Goal: Transaction & Acquisition: Download file/media

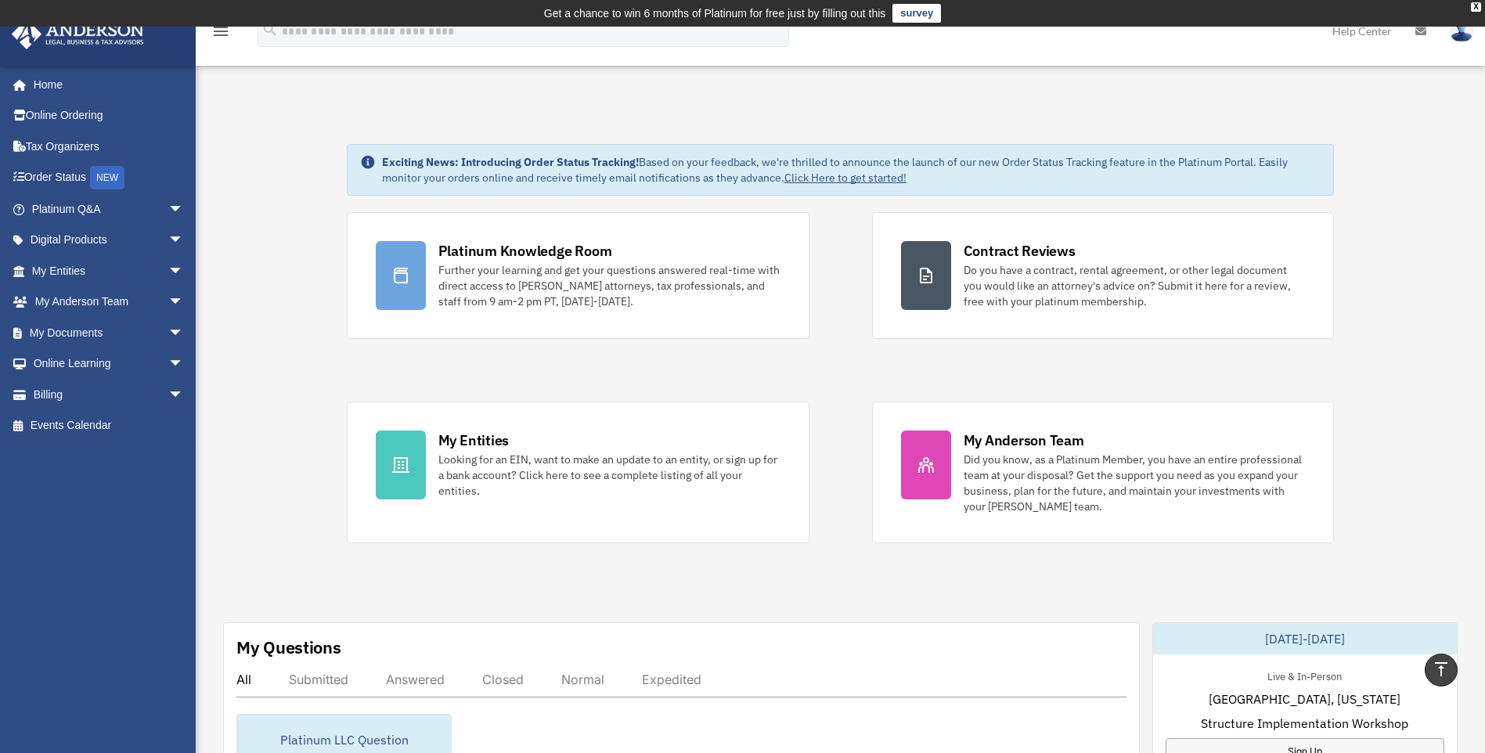
scroll to position [313, 0]
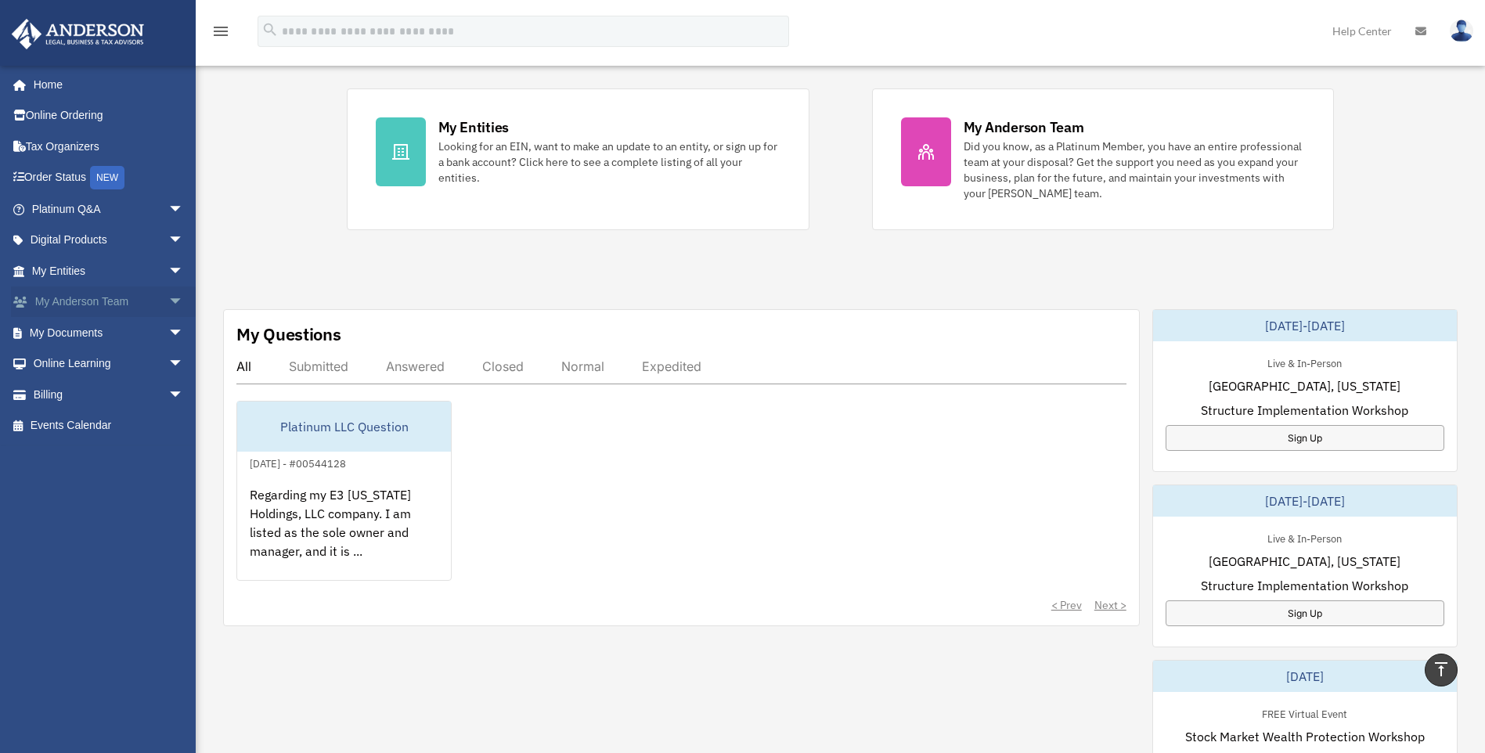
click at [106, 301] on link "My [PERSON_NAME] Team arrow_drop_down" at bounding box center [109, 301] width 196 height 31
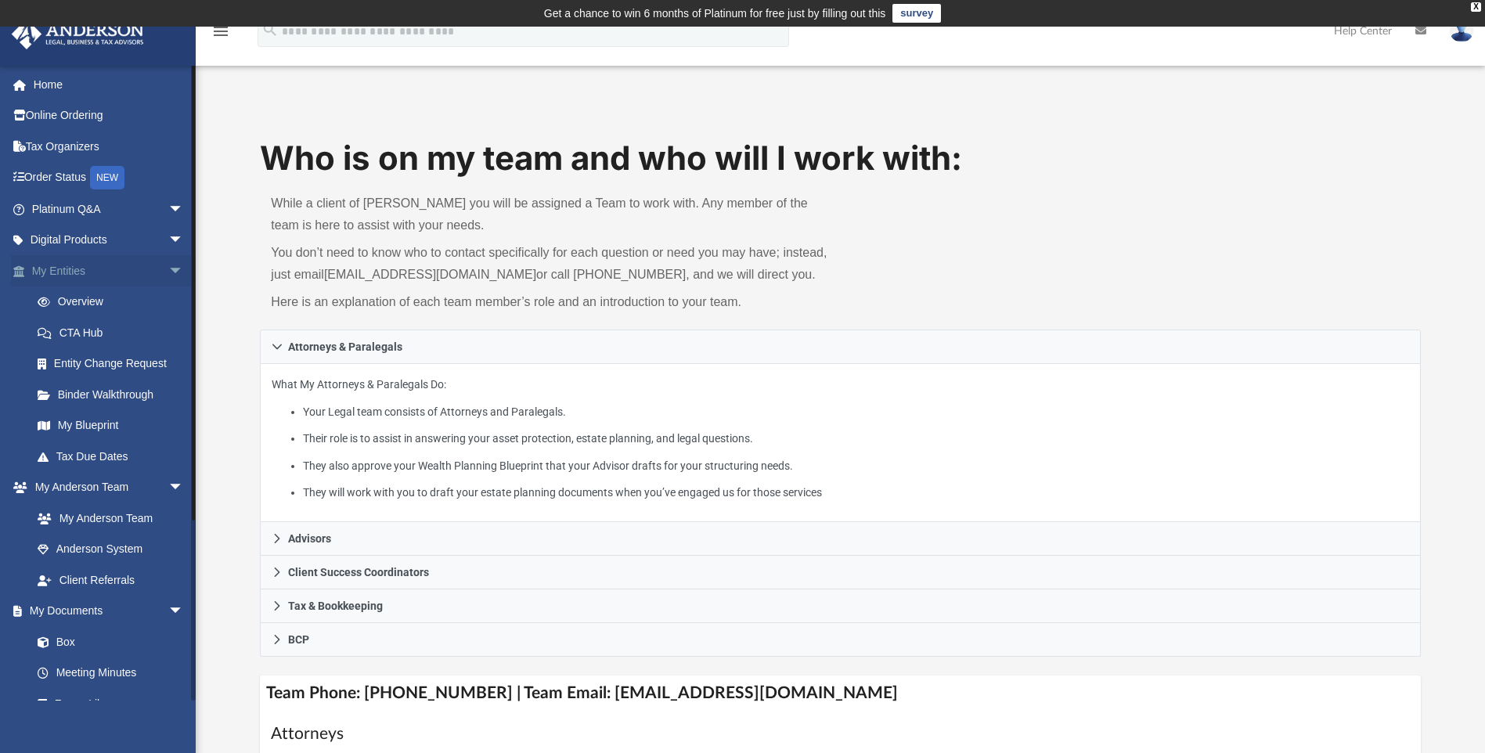
click at [79, 270] on link "My Entities arrow_drop_down" at bounding box center [109, 270] width 196 height 31
click at [168, 273] on span "arrow_drop_down" at bounding box center [183, 271] width 31 height 32
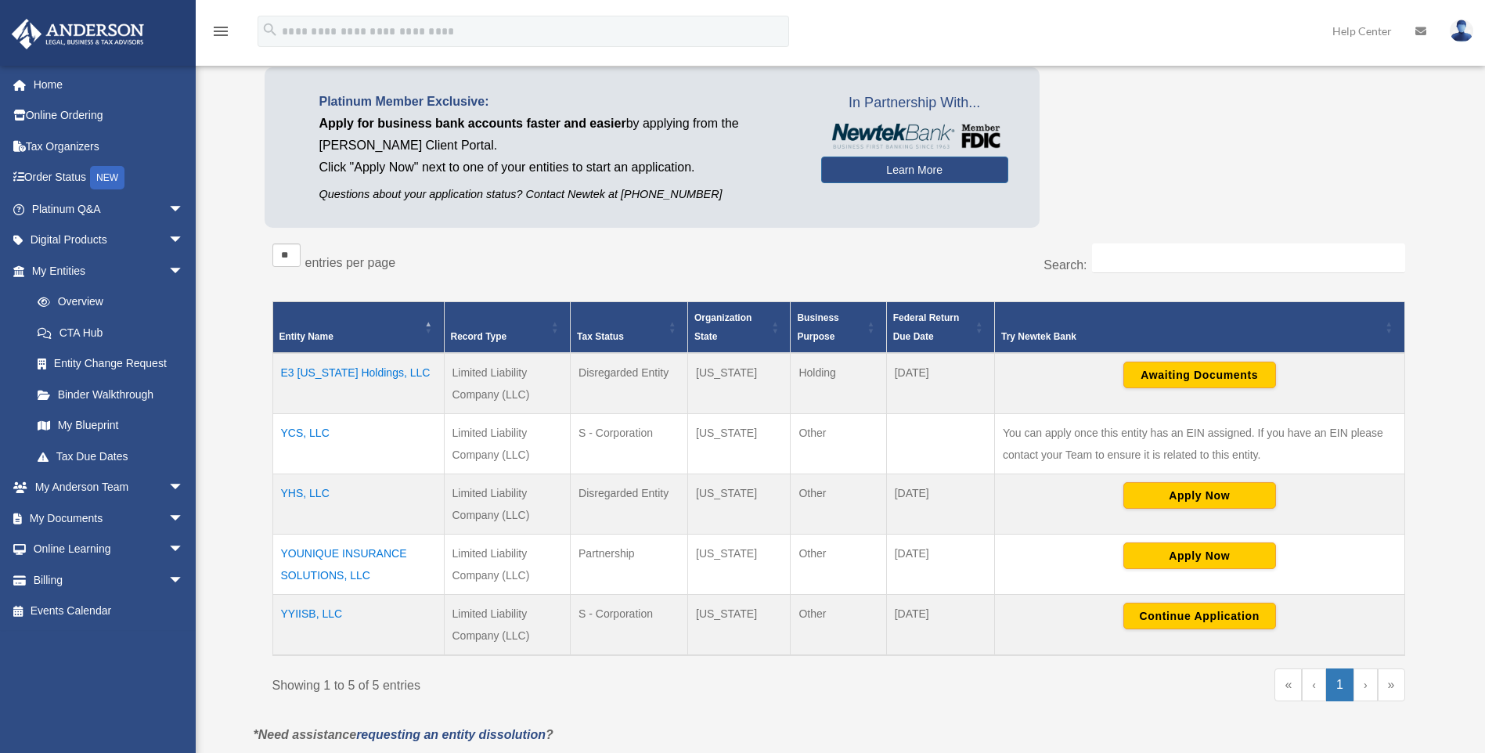
scroll to position [157, 0]
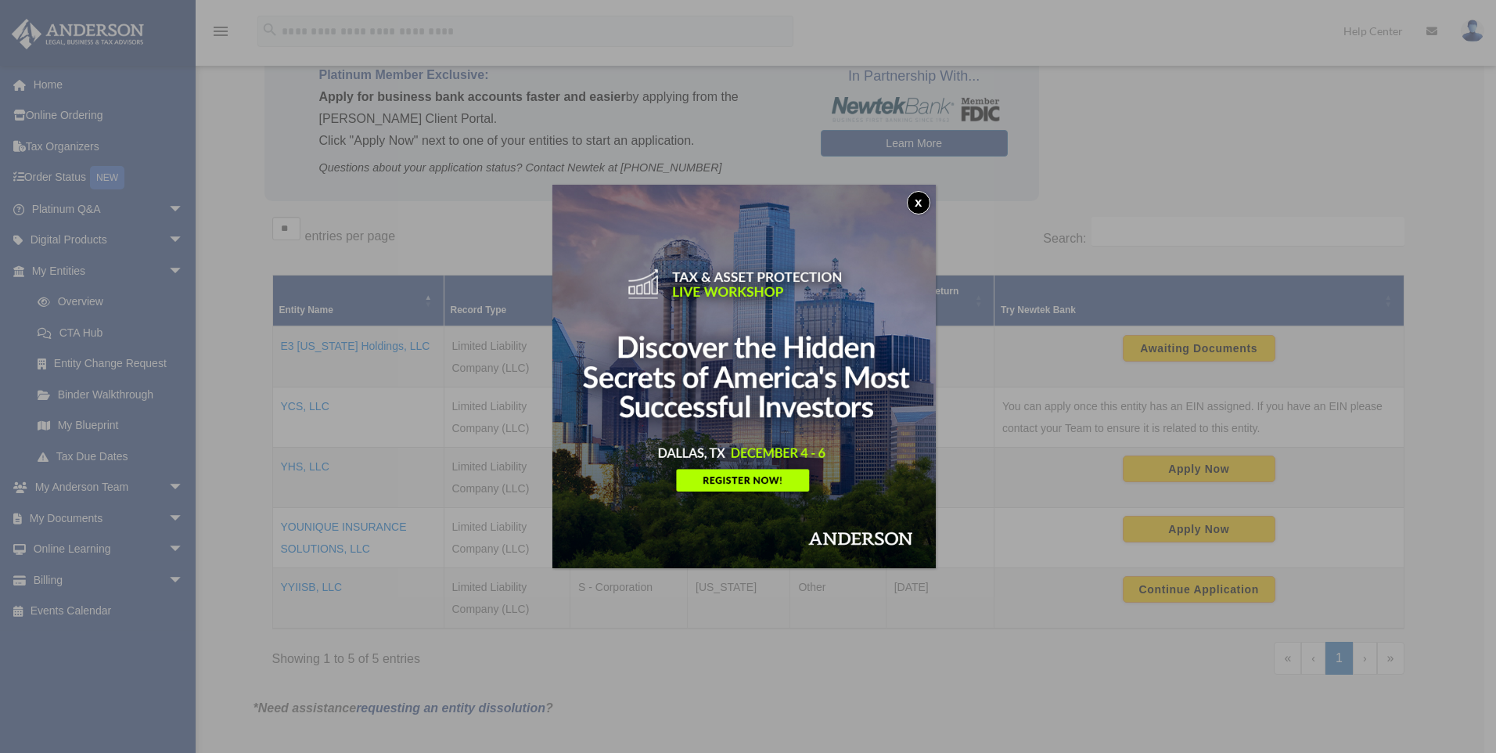
click at [921, 203] on button "x" at bounding box center [918, 202] width 23 height 23
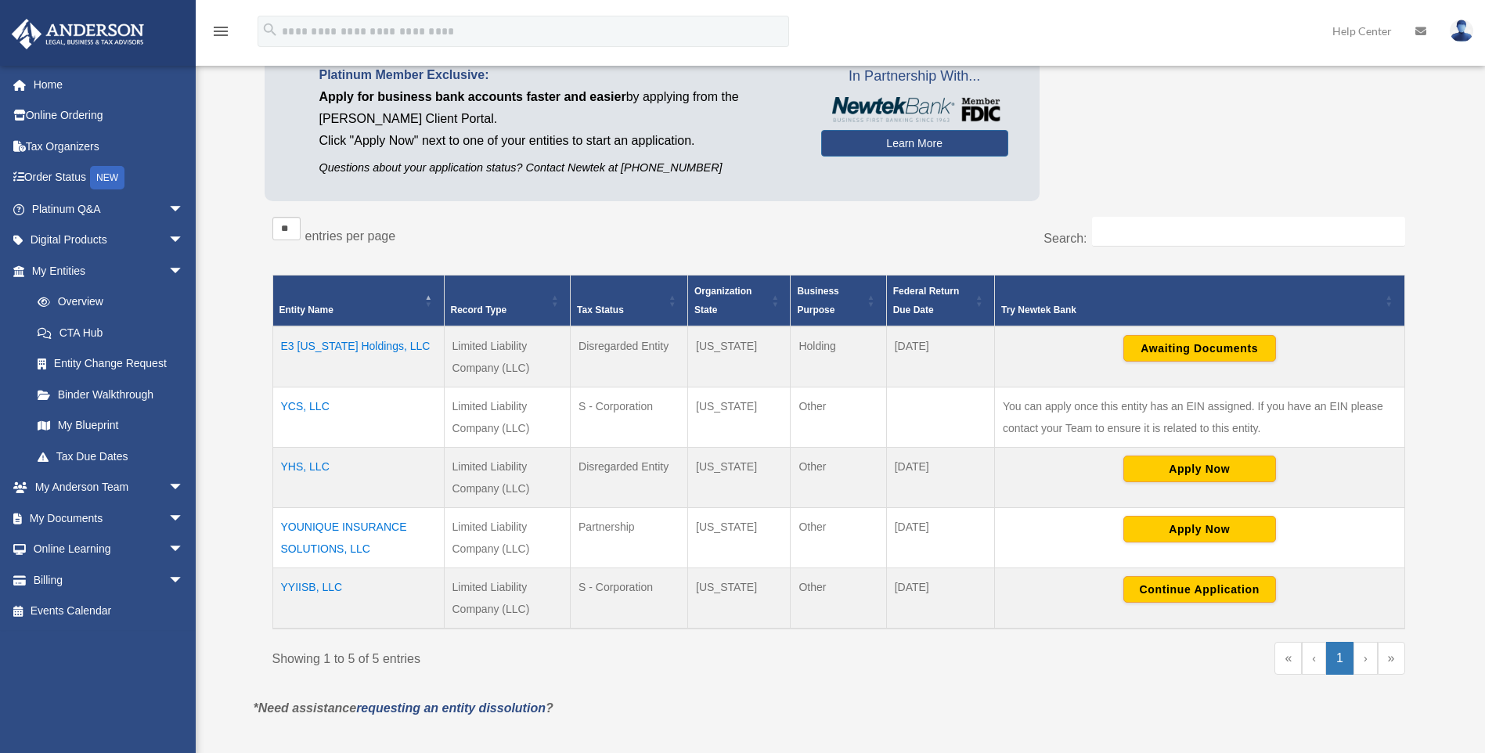
click at [307, 466] on td "YHS, LLC" at bounding box center [357, 477] width 171 height 60
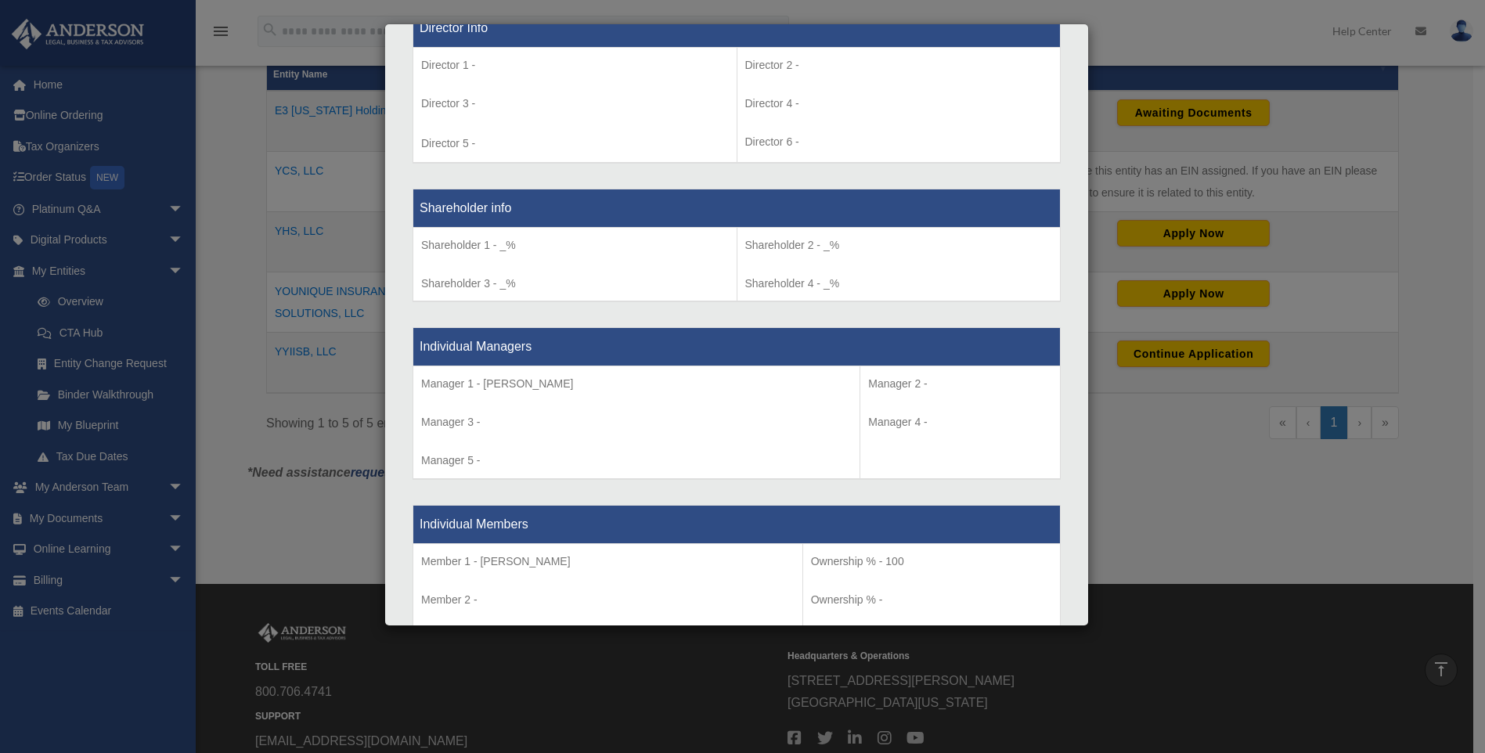
scroll to position [1089, 0]
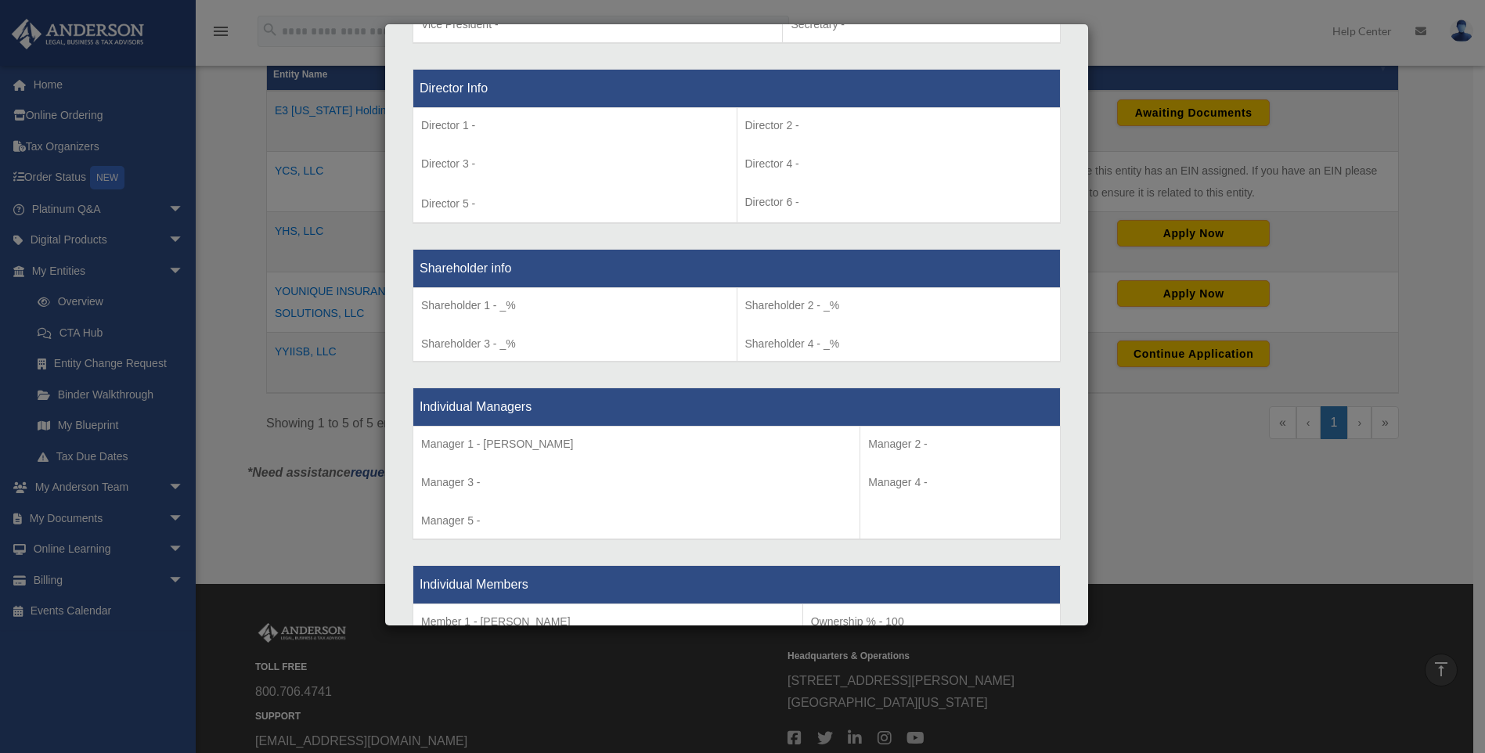
click at [251, 233] on div "Details × Articles Sent Organizational Date" at bounding box center [742, 376] width 1485 height 753
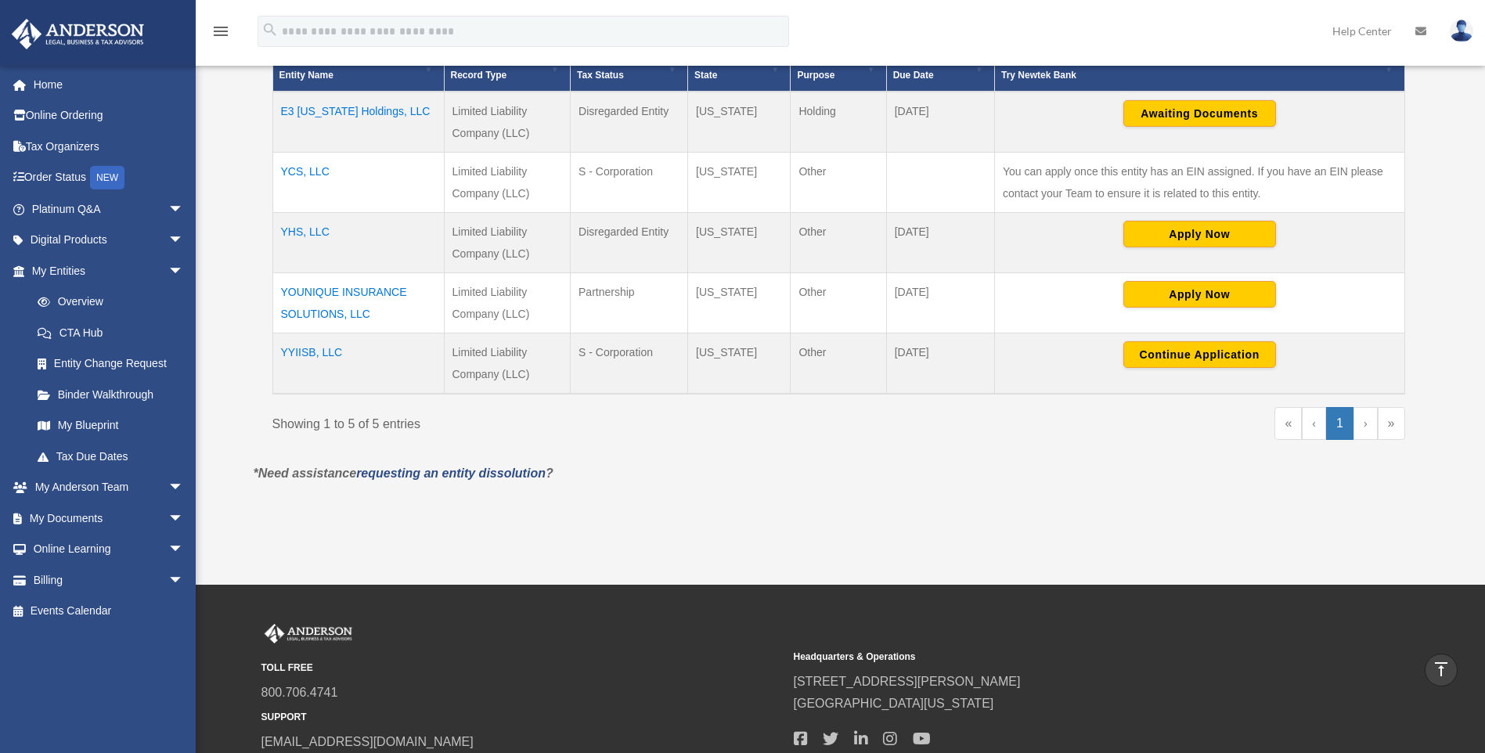
click at [319, 236] on td "YHS, LLC" at bounding box center [357, 242] width 171 height 60
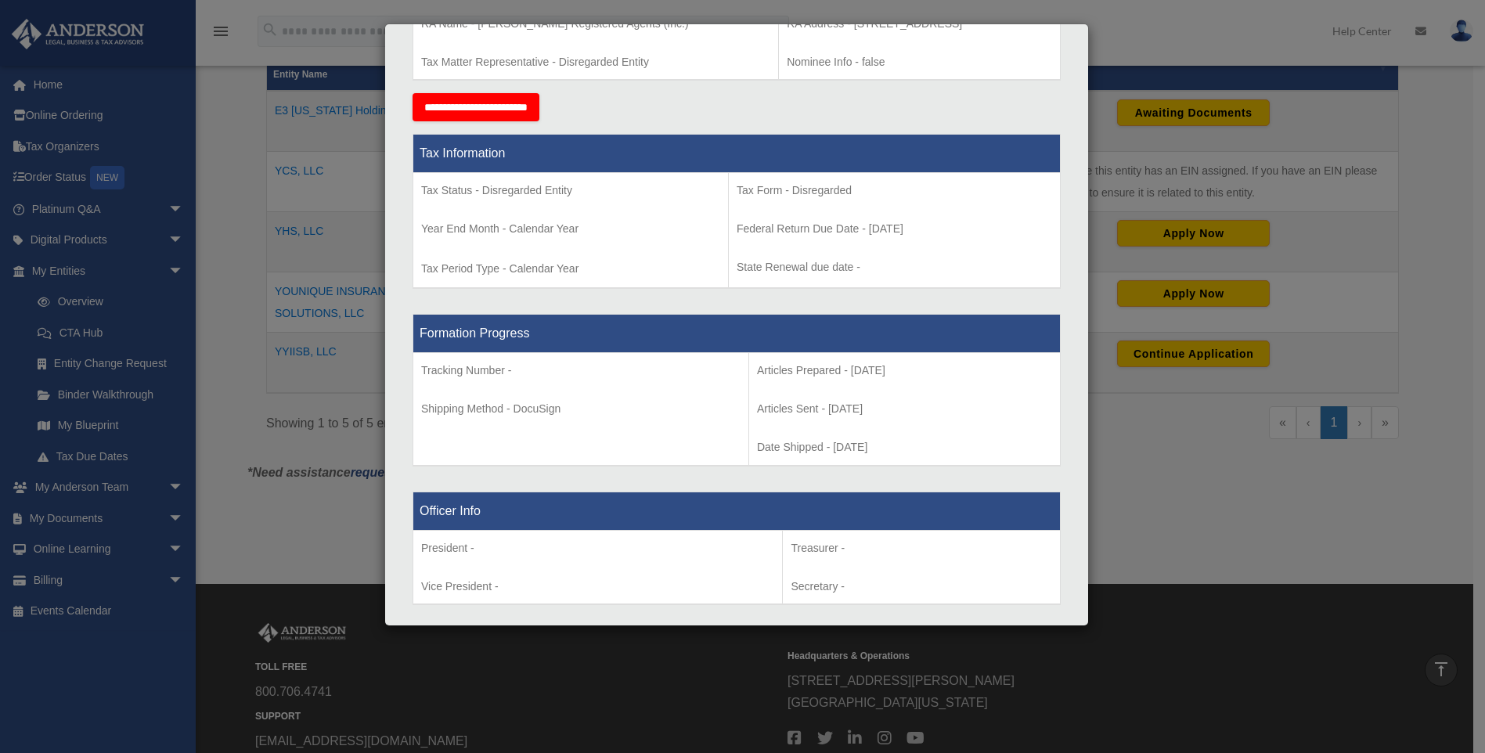
scroll to position [548, 0]
click at [229, 234] on div "Details × Articles Sent Organizational Date" at bounding box center [742, 376] width 1485 height 753
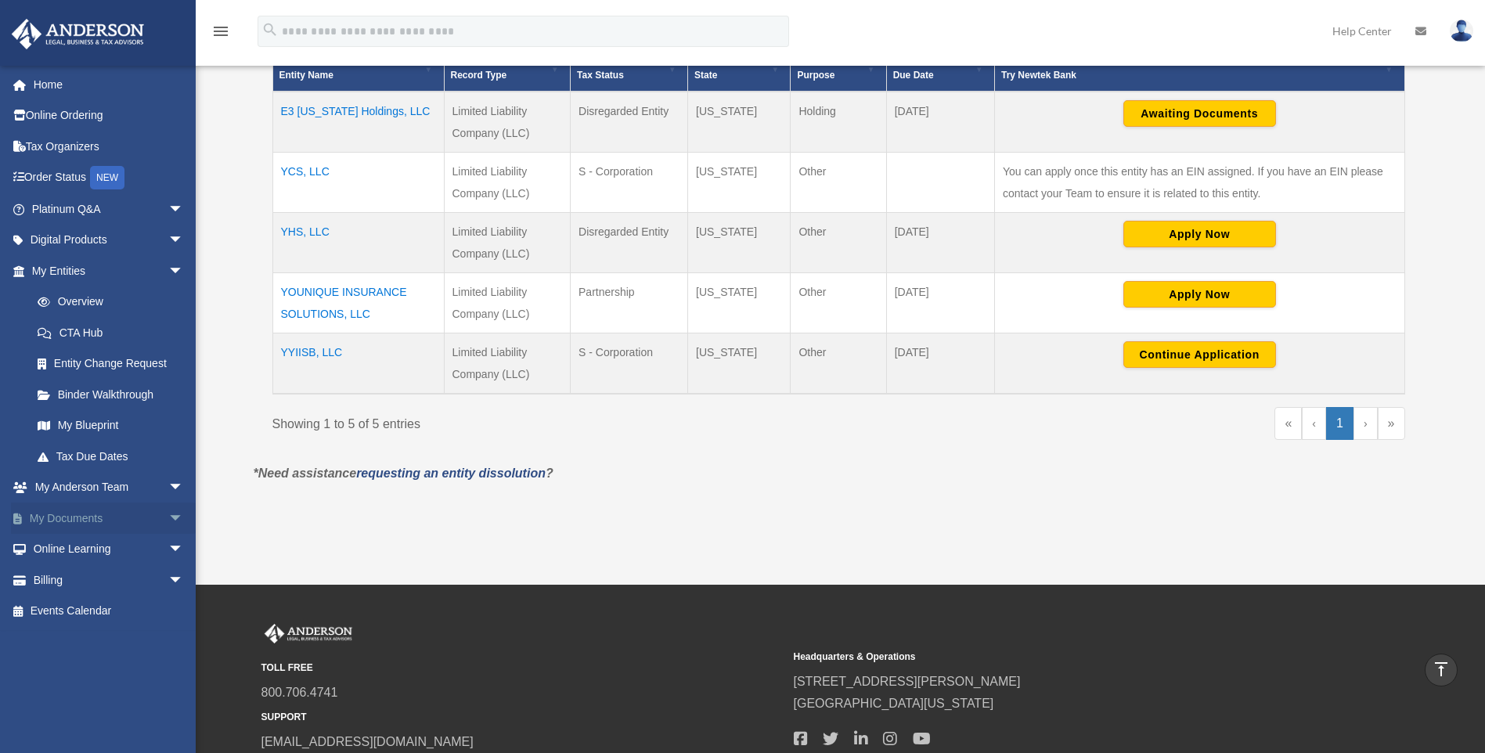
click at [168, 512] on span "arrow_drop_down" at bounding box center [183, 518] width 31 height 32
click at [63, 546] on link "Box" at bounding box center [114, 549] width 185 height 31
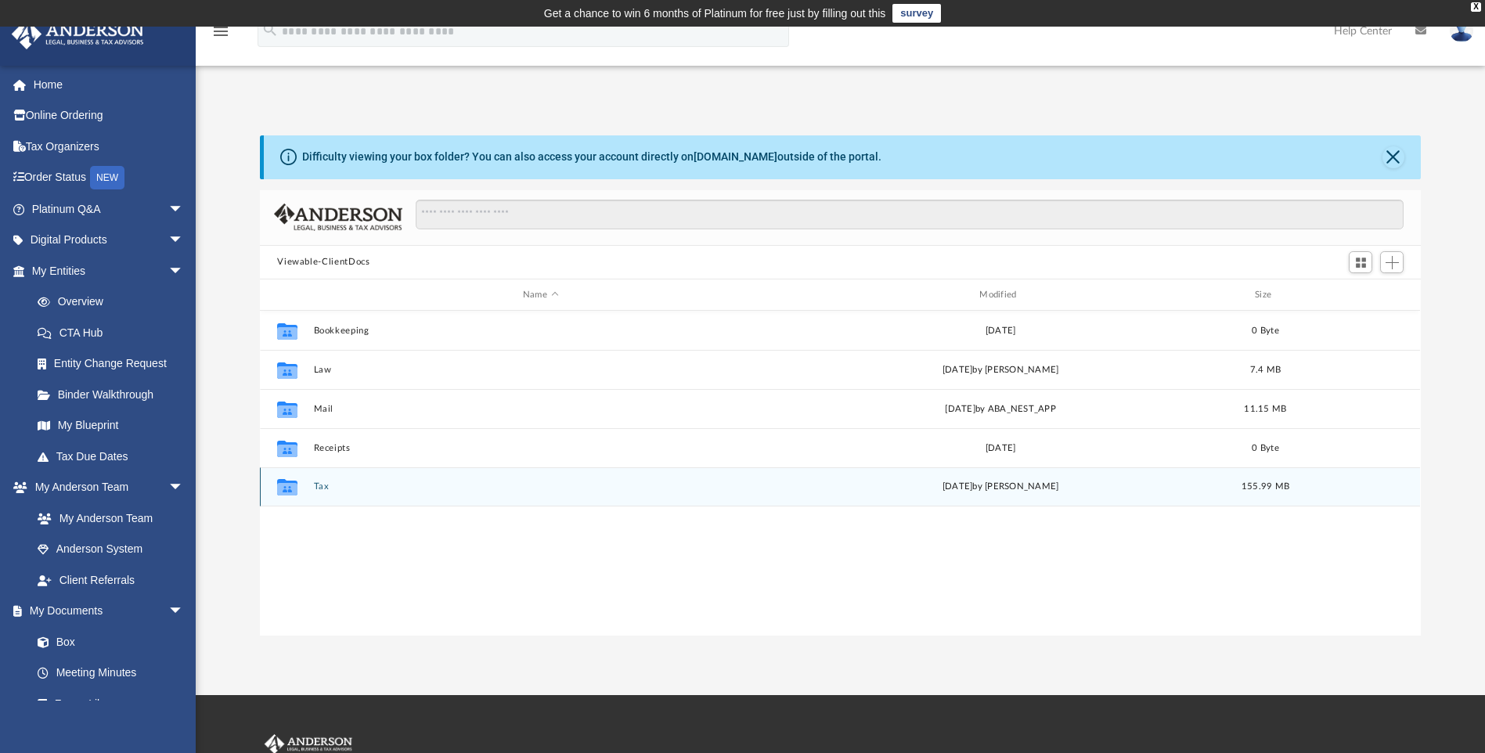
scroll to position [344, 1149]
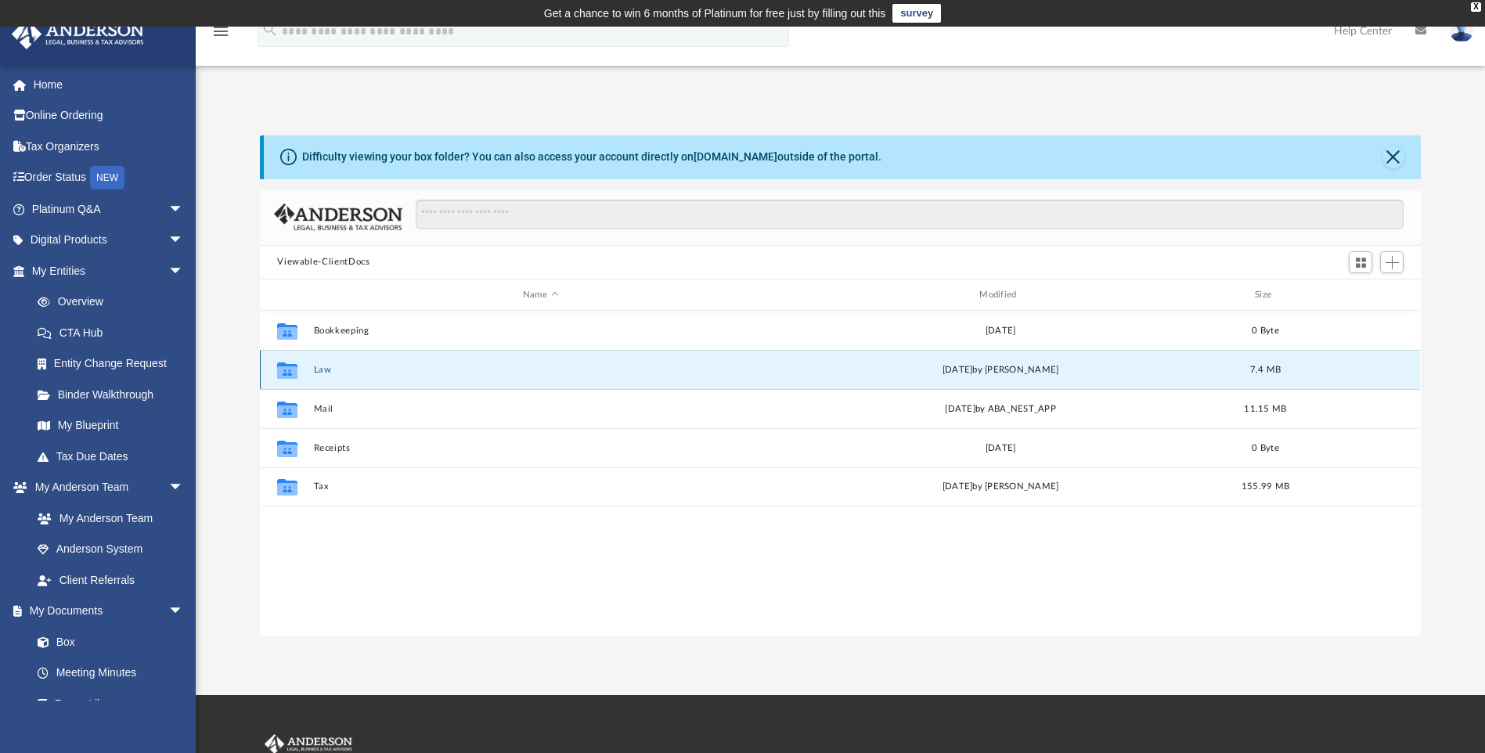
click at [330, 373] on button "Law" at bounding box center [540, 370] width 453 height 10
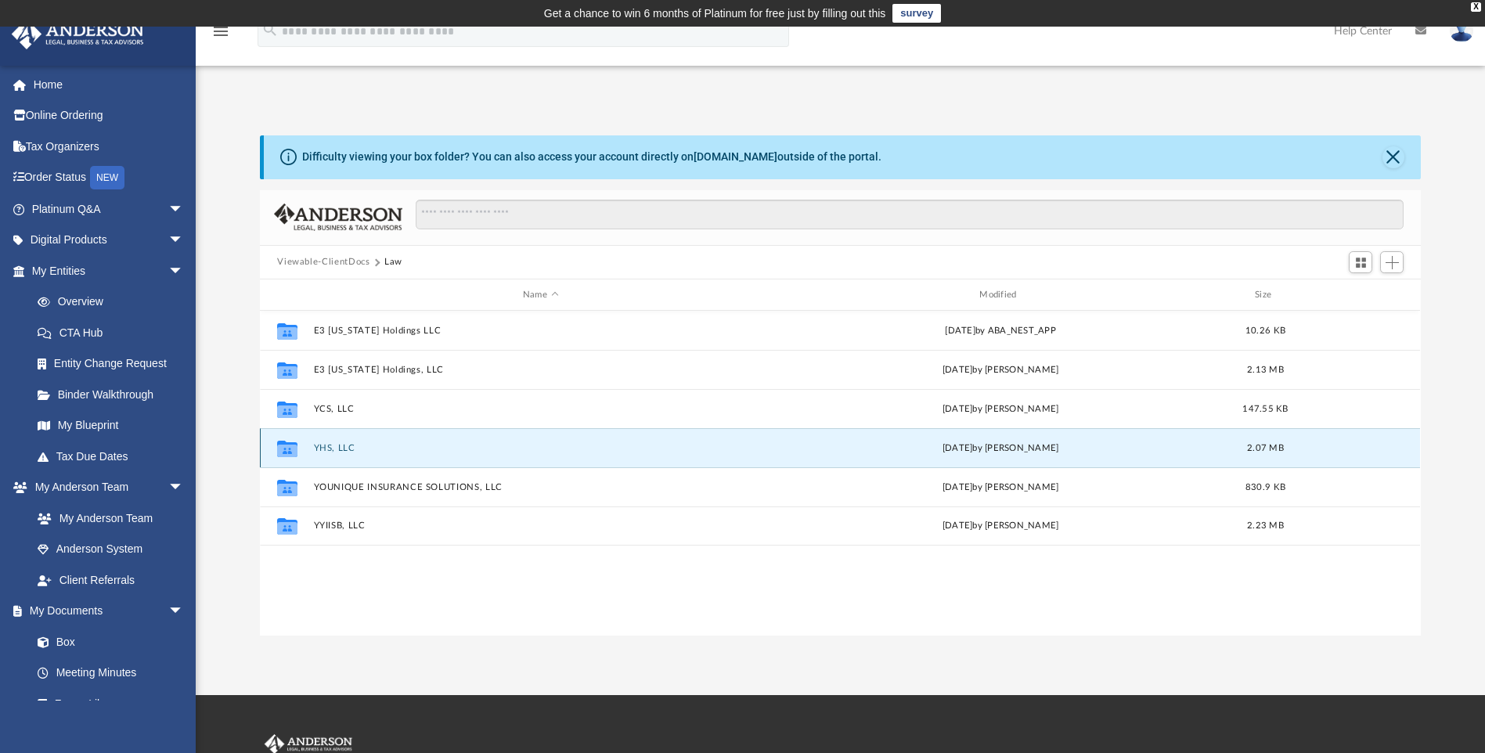
click at [333, 446] on button "YHS, LLC" at bounding box center [540, 448] width 453 height 10
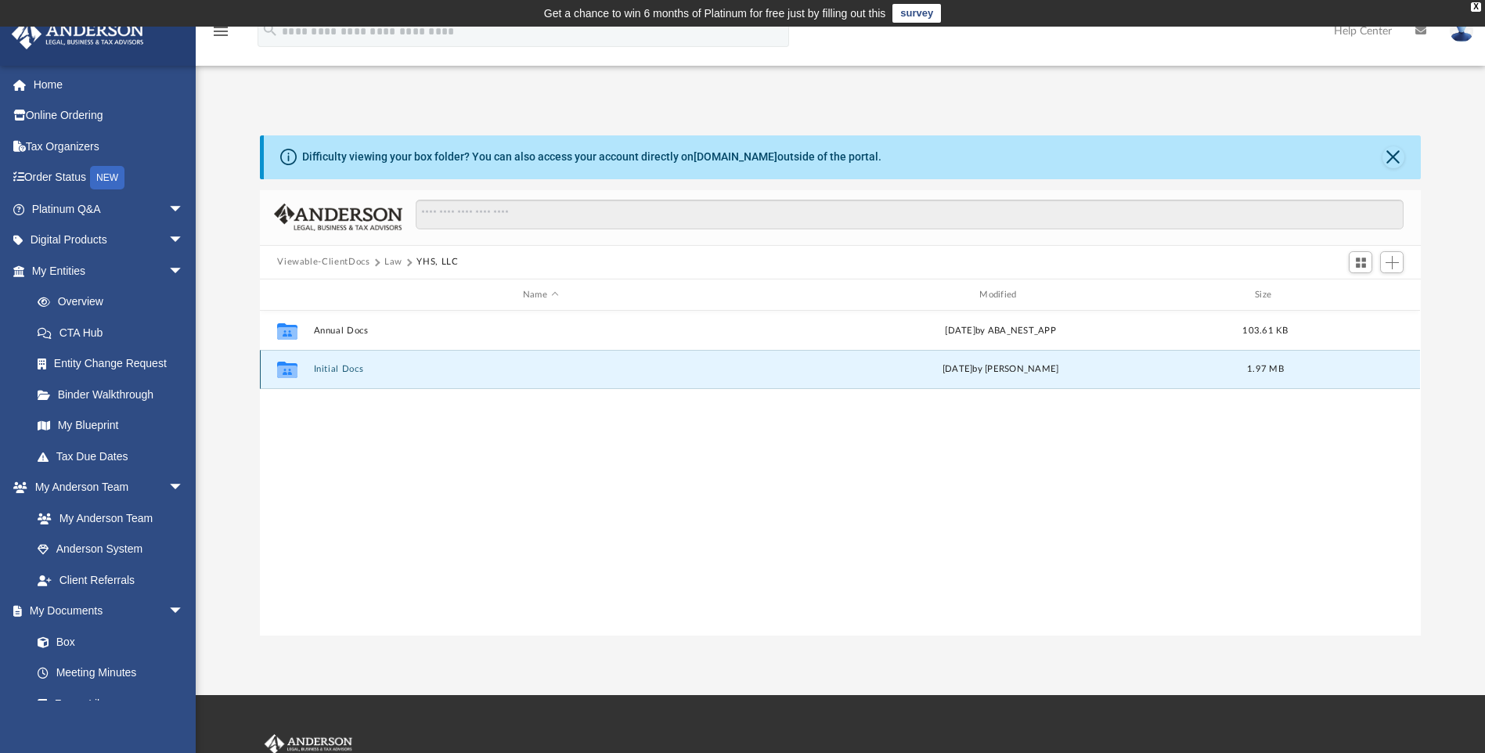
click at [337, 372] on button "Initial Docs" at bounding box center [540, 370] width 453 height 10
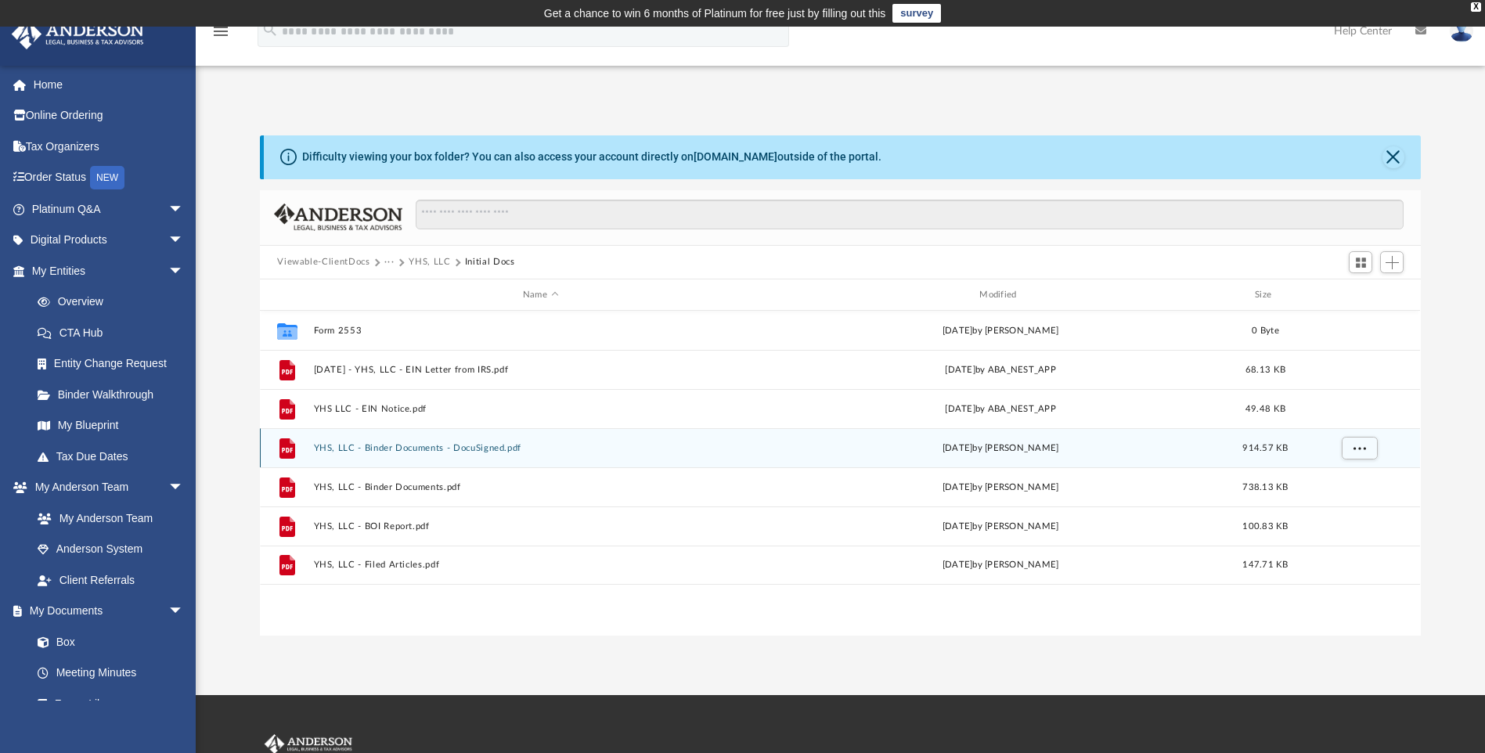
click at [409, 450] on button "YHS, LLC - Binder Documents - DocuSigned.pdf" at bounding box center [540, 448] width 453 height 10
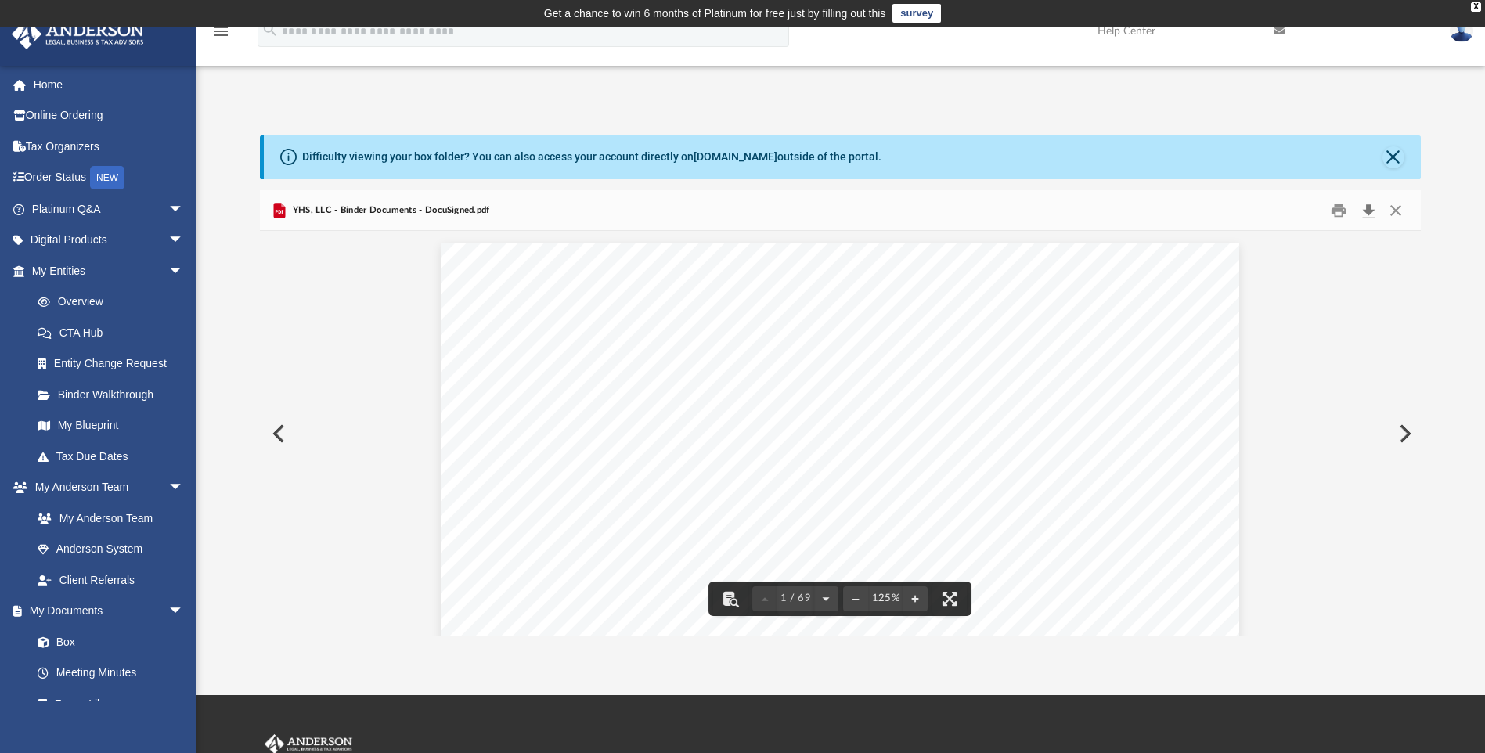
click at [1371, 213] on button "Download" at bounding box center [1368, 210] width 28 height 24
